Goal: Task Accomplishment & Management: Manage account settings

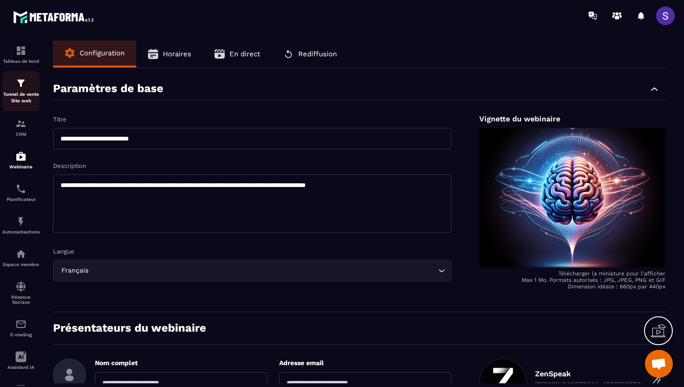
scroll to position [43, 0]
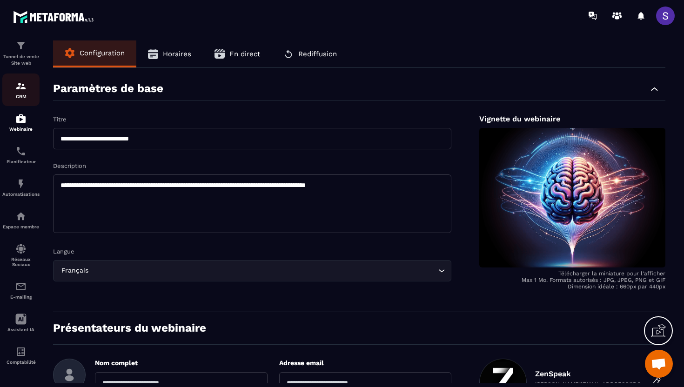
click at [21, 86] on img at bounding box center [20, 86] width 11 height 11
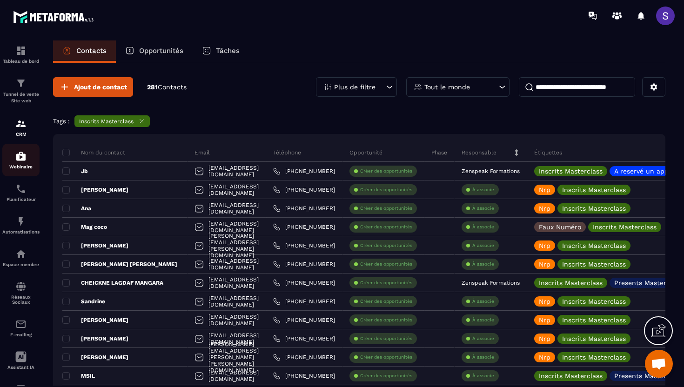
click at [22, 166] on p "Webinaire" at bounding box center [20, 166] width 37 height 5
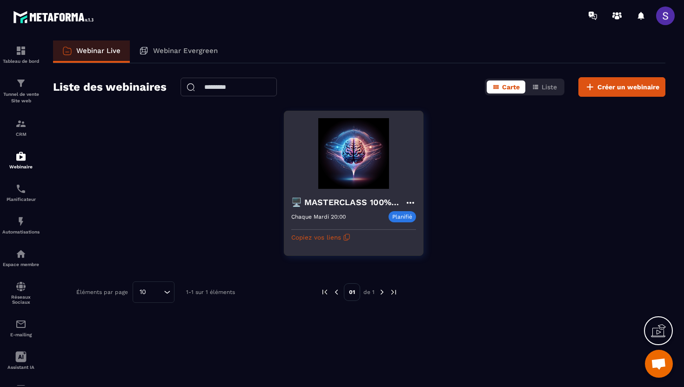
click at [412, 203] on icon at bounding box center [410, 202] width 11 height 11
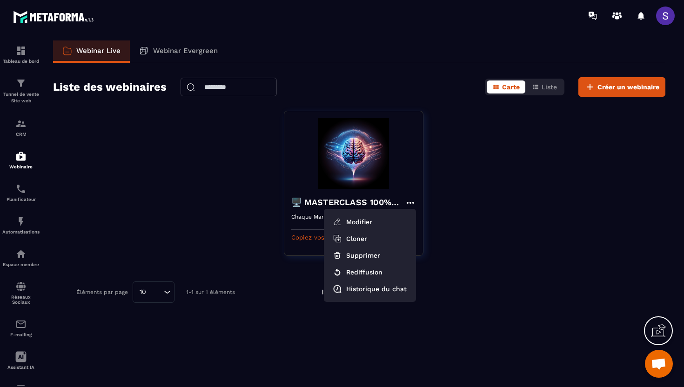
click at [269, 180] on div "🖥️ MASTERCLASS 100% GRATUITE Modifier Cloner Supprimer Rediffusion Historique d…" at bounding box center [359, 189] width 613 height 157
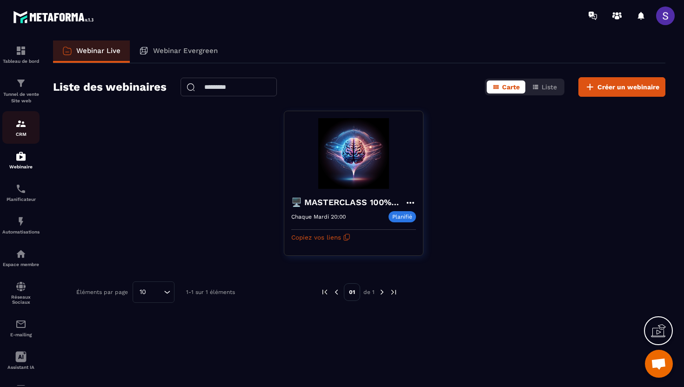
click at [30, 134] on p "CRM" at bounding box center [20, 134] width 37 height 5
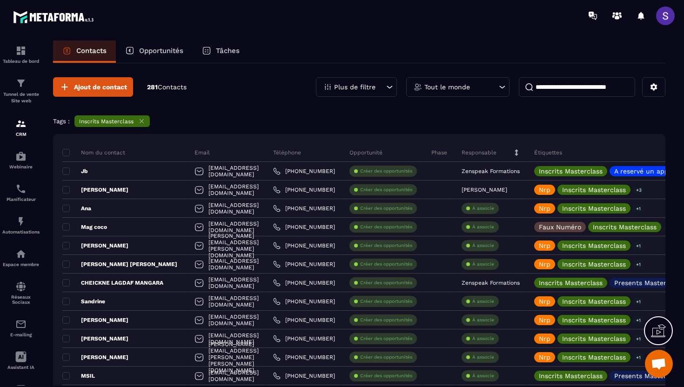
click at [545, 85] on input at bounding box center [577, 87] width 116 height 20
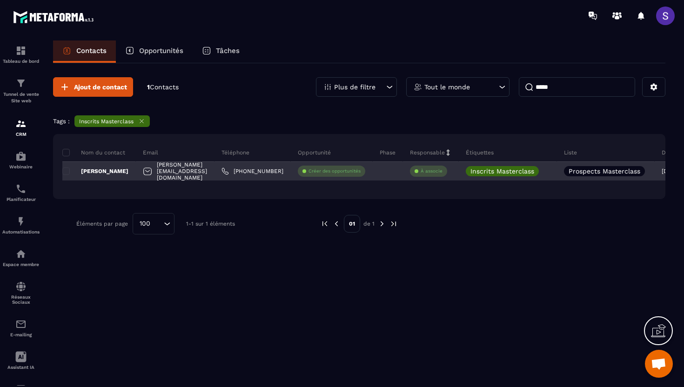
type input "*****"
click at [89, 172] on p "[PERSON_NAME]" at bounding box center [95, 171] width 66 height 7
